Goal: Task Accomplishment & Management: Manage account settings

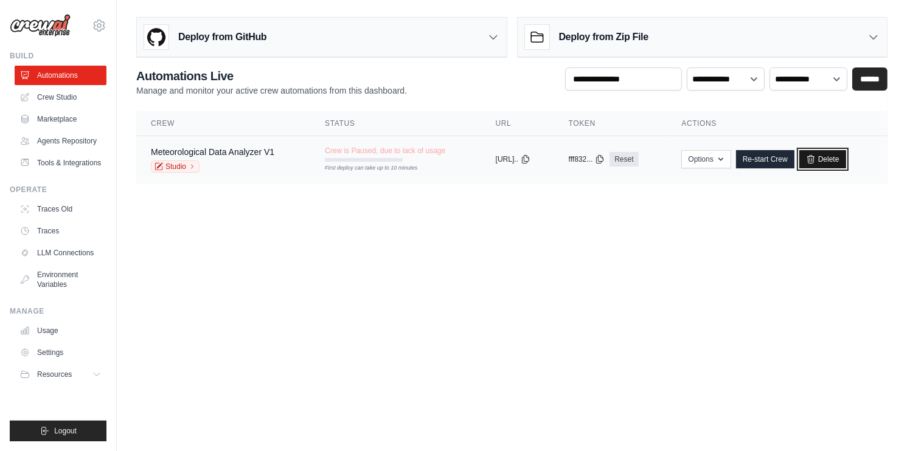
click at [834, 164] on link "Delete" at bounding box center [822, 159] width 47 height 18
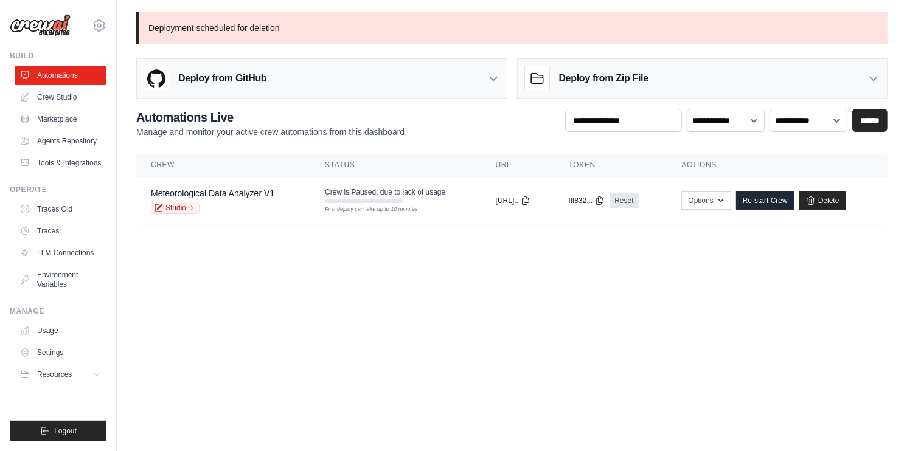
click at [580, 230] on main "Deployment scheduled for deletion Deploy from GitHub Deploy your project direct…" at bounding box center [512, 125] width 790 height 251
click at [504, 332] on body "tylerhenderson139@gmail.com Settings Build Automations Resources Blog" at bounding box center [453, 225] width 907 height 451
drag, startPoint x: 615, startPoint y: 163, endPoint x: 440, endPoint y: 159, distance: 175.2
click at [440, 159] on tr "Crew Status URL Token Actions" at bounding box center [511, 165] width 751 height 25
click at [590, 364] on body "tylerhenderson139@gmail.com Settings Build Automations Resources Blog" at bounding box center [453, 225] width 907 height 451
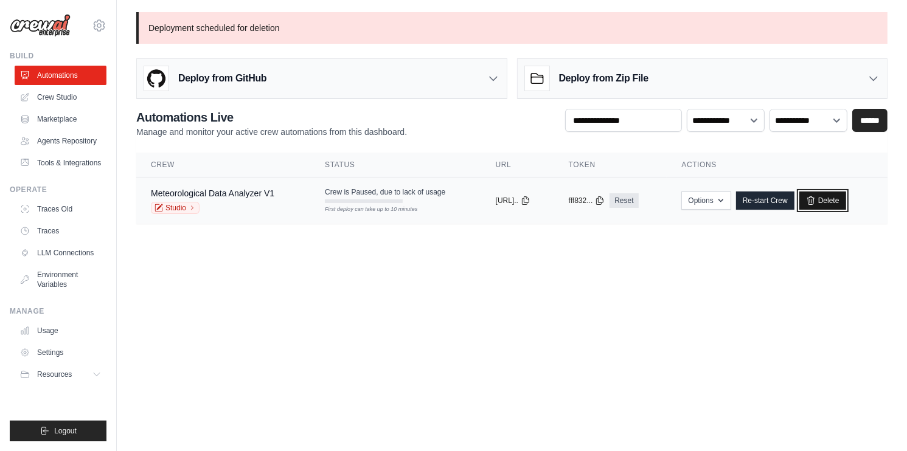
click at [836, 196] on link "Delete" at bounding box center [822, 201] width 47 height 18
click at [839, 200] on link "Delete" at bounding box center [822, 201] width 47 height 18
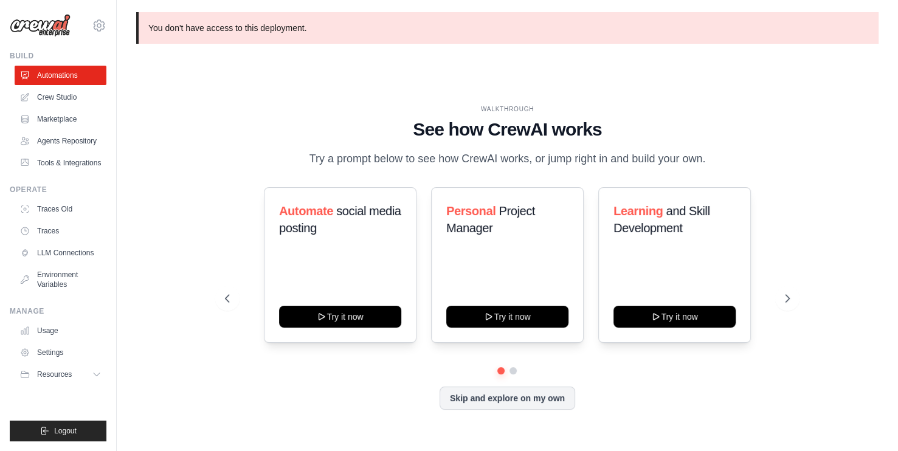
click at [786, 108] on div "WALKTHROUGH See how [PERSON_NAME] works Try a prompt below to see how [PERSON_N…" at bounding box center [507, 136] width 565 height 63
click at [803, 59] on div "WALKTHROUGH See how [PERSON_NAME] works Try a prompt below to see how [PERSON_N…" at bounding box center [507, 267] width 743 height 427
click at [60, 78] on link "Automations" at bounding box center [62, 75] width 92 height 19
click at [54, 89] on link "Crew Studio" at bounding box center [62, 97] width 92 height 19
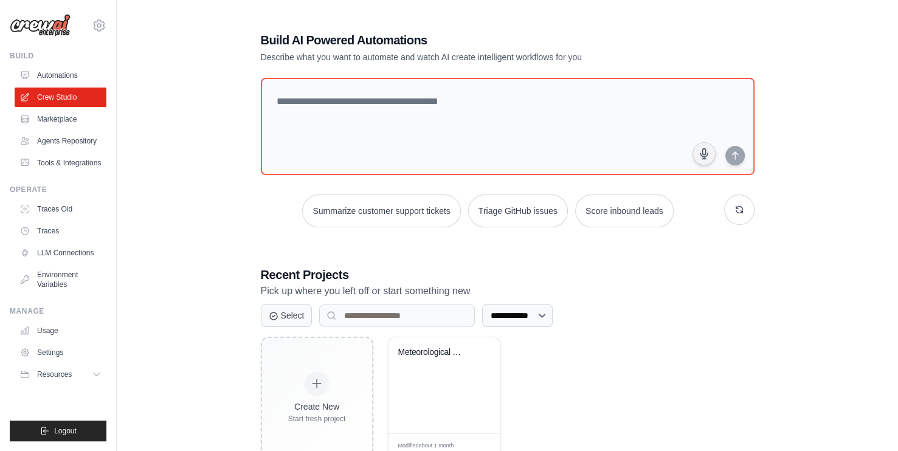
click at [860, 107] on div "**********" at bounding box center [507, 245] width 743 height 466
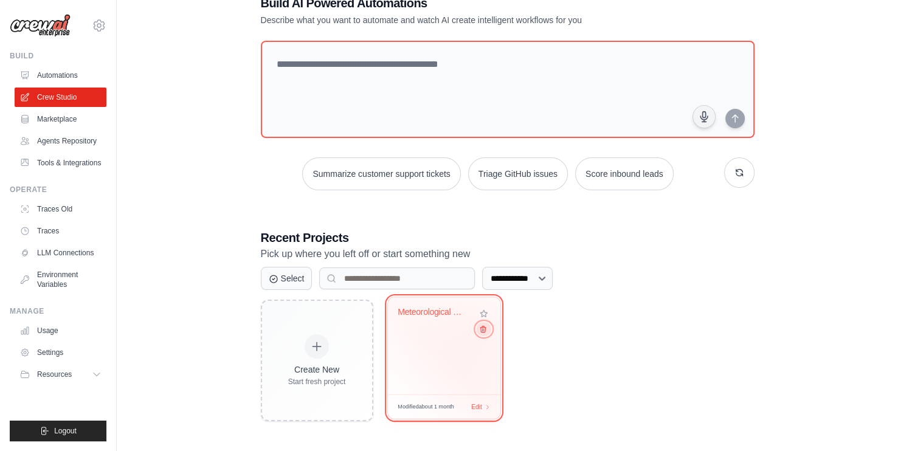
click at [482, 333] on button at bounding box center [483, 328] width 15 height 13
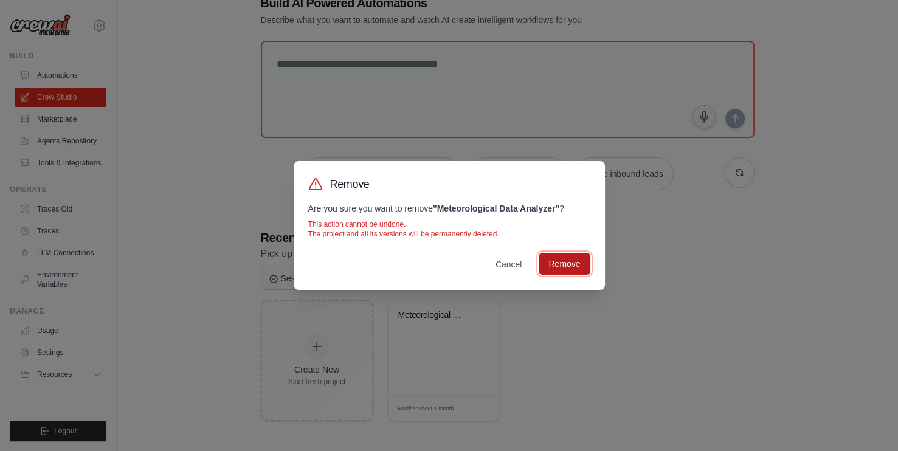
click at [583, 271] on button "Remove" at bounding box center [564, 264] width 51 height 22
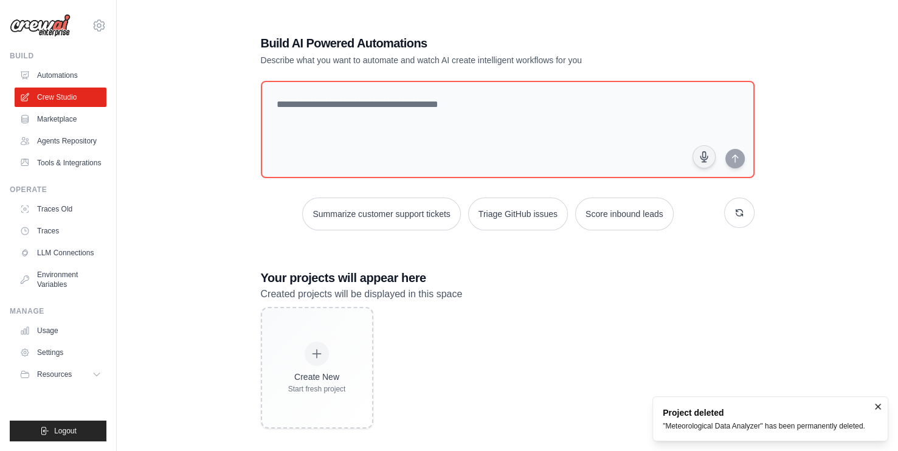
scroll to position [0, 0]
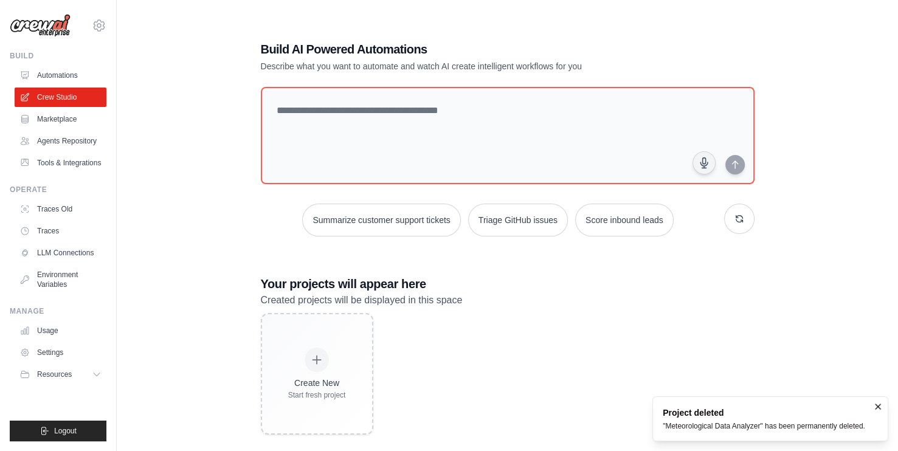
click at [719, 231] on div "Summarize customer support tickets Triage GitHub issues Score inbound leads" at bounding box center [508, 220] width 494 height 33
click at [811, 60] on div "Build AI Powered Automations Describe what you want to automate and watch AI cr…" at bounding box center [507, 237] width 743 height 451
drag, startPoint x: 851, startPoint y: 165, endPoint x: 853, endPoint y: 153, distance: 12.4
click at [853, 153] on div "Build AI Powered Automations Describe what you want to automate and watch AI cr…" at bounding box center [507, 237] width 743 height 451
